Goal: Navigation & Orientation: Find specific page/section

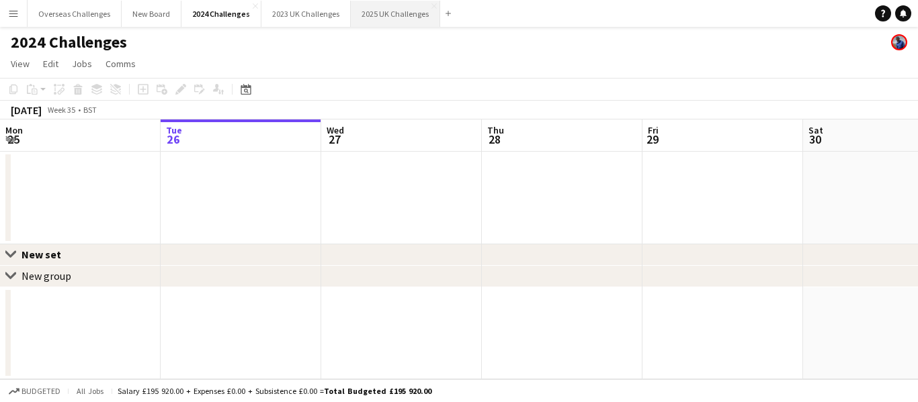
drag, startPoint x: 371, startPoint y: 11, endPoint x: 363, endPoint y: 26, distance: 16.3
click at [371, 13] on button "2025 UK Challenges Close" at bounding box center [395, 14] width 89 height 26
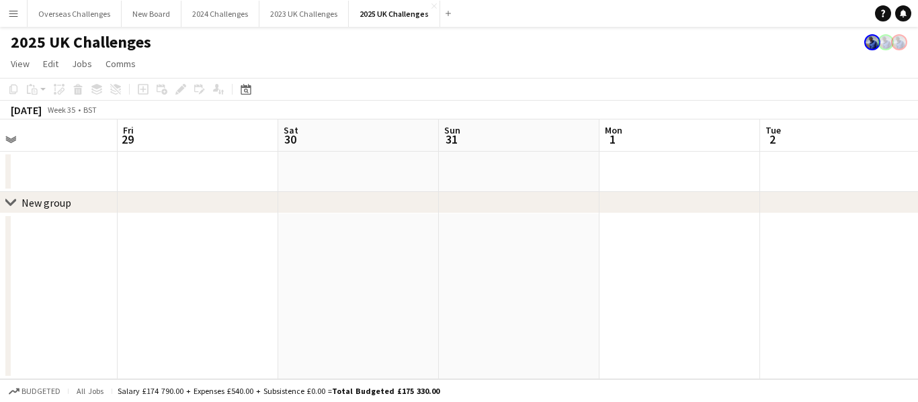
scroll to position [0, 584]
drag, startPoint x: 851, startPoint y: 175, endPoint x: 107, endPoint y: 256, distance: 748.9
click at [107, 256] on app-calendar-viewport "Tue 26 Wed 27 Thu 28 Fri 29 Sat 30 Sun 31 Mon 1 Tue 2 Wed 3 Thu 4 Fri 5" at bounding box center [459, 250] width 918 height 260
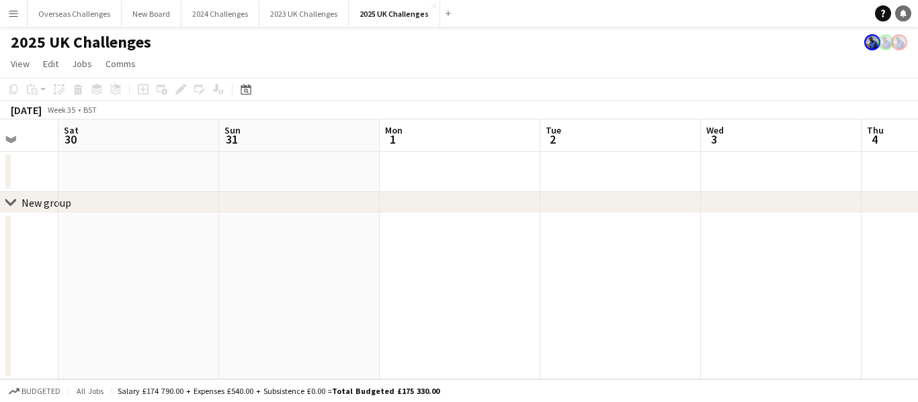
click at [900, 10] on icon "Notifications" at bounding box center [903, 13] width 8 height 8
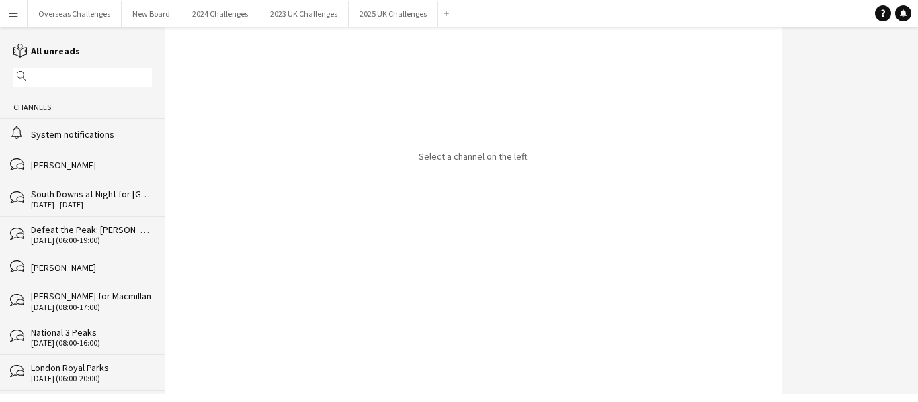
click at [66, 134] on div "System notifications" at bounding box center [91, 134] width 121 height 12
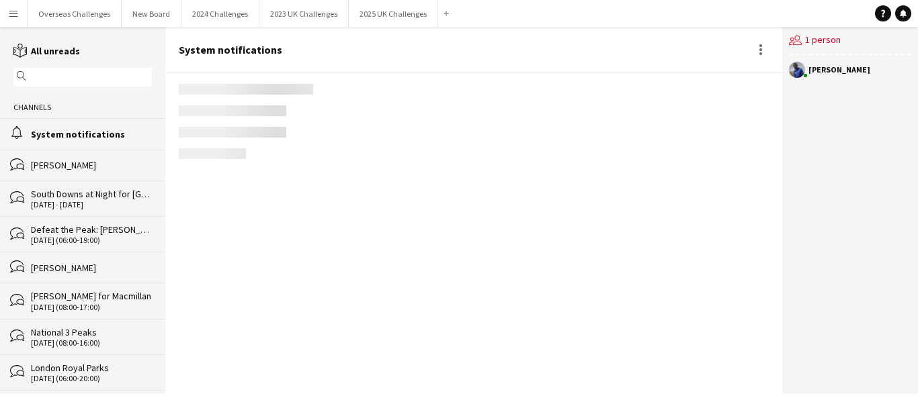
scroll to position [2152, 0]
